Goal: Information Seeking & Learning: Learn about a topic

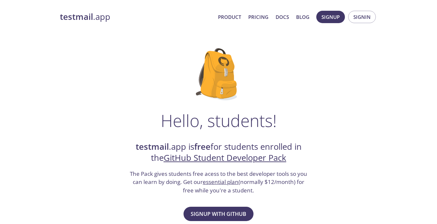
click at [158, 148] on strong "testmail" at bounding box center [152, 146] width 33 height 11
drag, startPoint x: 158, startPoint y: 148, endPoint x: 168, endPoint y: 149, distance: 9.4
click at [168, 149] on h2 "testmail .app is free for students enrolled in the GitHub Student Developer Pack" at bounding box center [218, 152] width 179 height 22
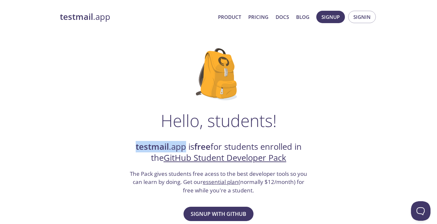
click at [168, 149] on h2 "testmail .app is free for students enrolled in the GitHub Student Developer Pack" at bounding box center [218, 152] width 179 height 22
drag, startPoint x: 168, startPoint y: 149, endPoint x: 158, endPoint y: 147, distance: 9.7
click at [158, 147] on h2 "testmail .app is free for students enrolled in the GitHub Student Developer Pack" at bounding box center [218, 152] width 179 height 22
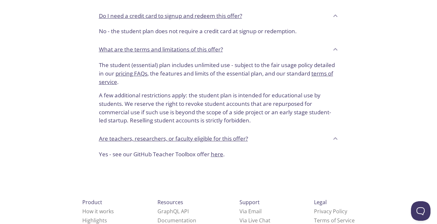
scroll to position [260, 0]
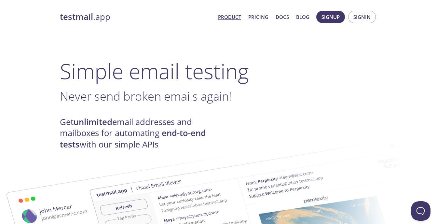
drag, startPoint x: 102, startPoint y: 171, endPoint x: 113, endPoint y: -24, distance: 195.4
click at [261, 21] on link "Pricing" at bounding box center [258, 17] width 20 height 8
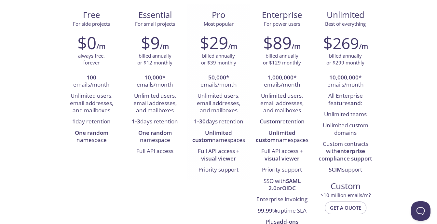
scroll to position [65, 0]
